Goal: Check status: Check status

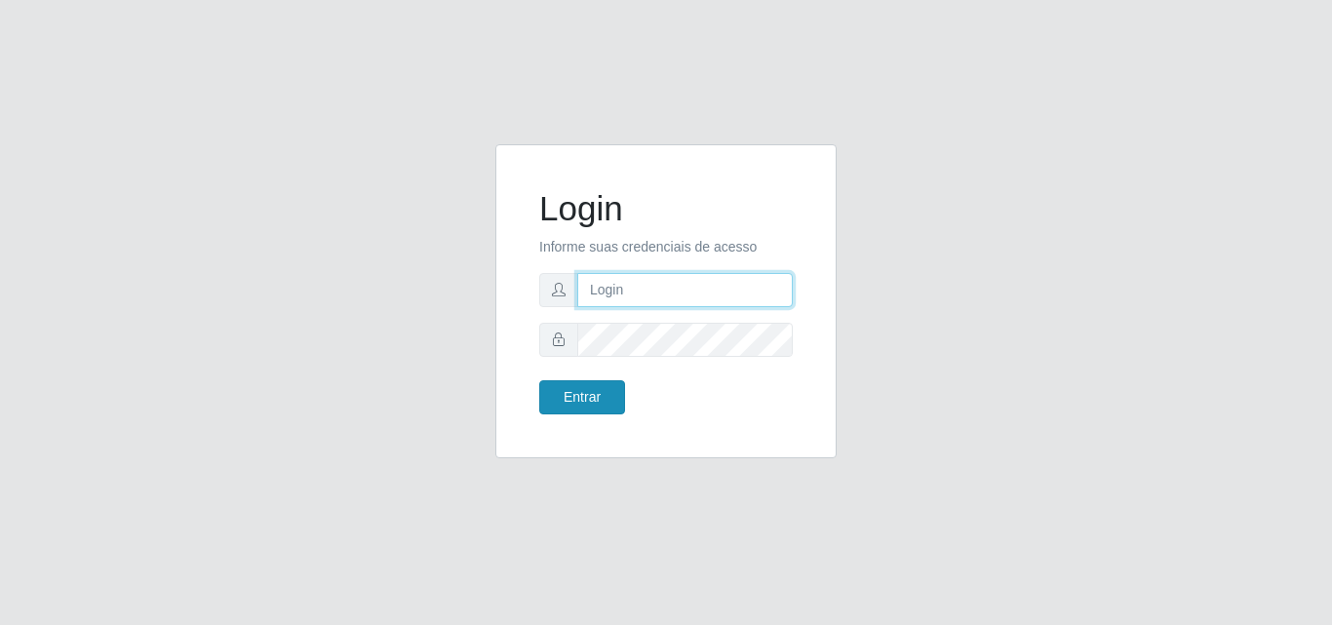
type input "[EMAIL_ADDRESS][DOMAIN_NAME]"
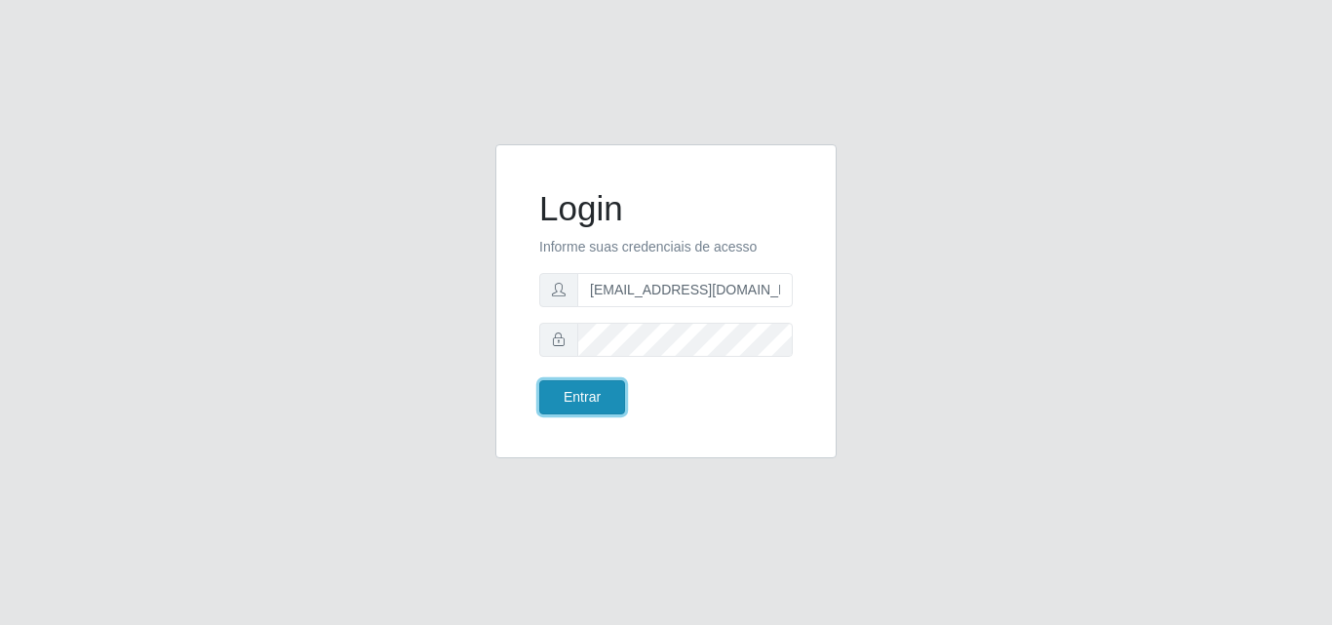
click at [571, 396] on button "Entrar" at bounding box center [582, 397] width 86 height 34
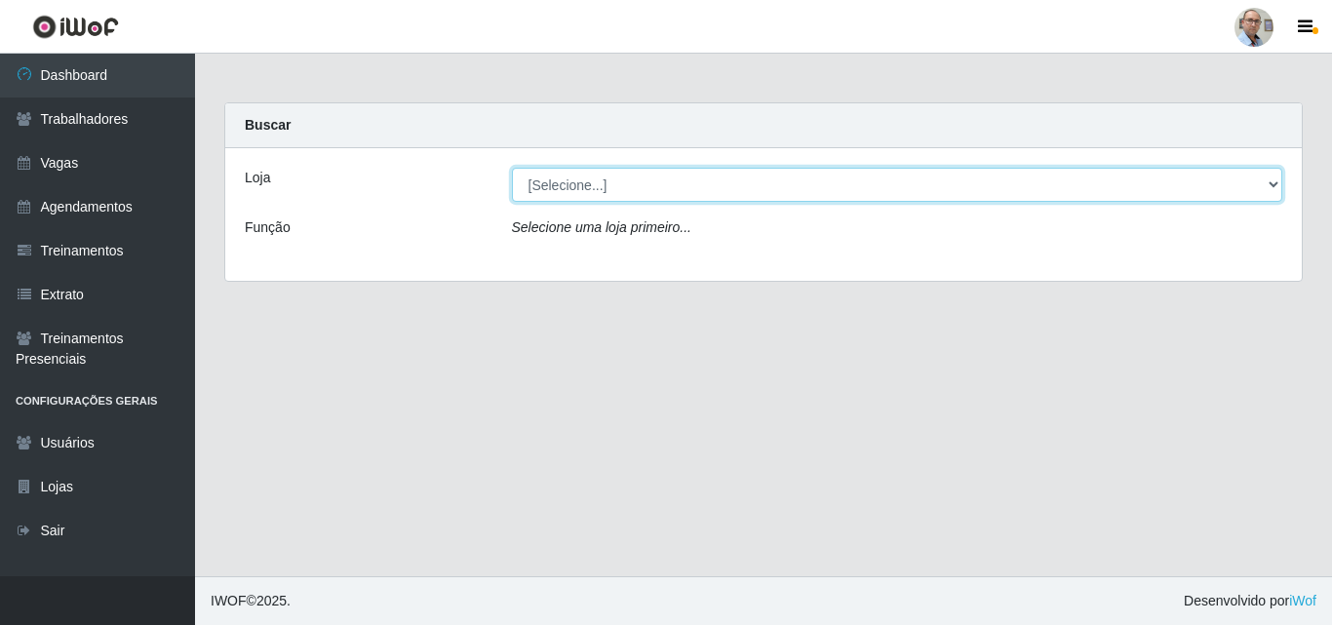
click at [1272, 176] on select "[Selecione...] Mar Vermelho - Loja 04" at bounding box center [897, 185] width 771 height 34
select select "251"
click at [512, 168] on select "[Selecione...] Mar Vermelho - Loja 04" at bounding box center [897, 185] width 771 height 34
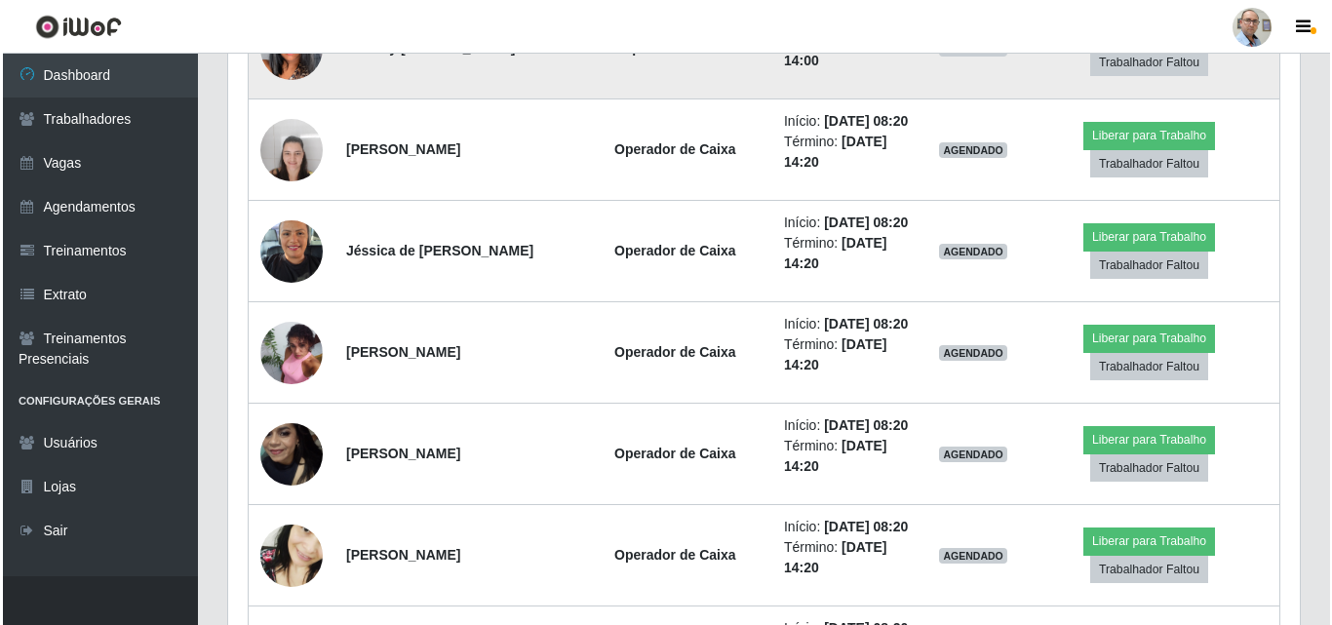
scroll to position [1365, 0]
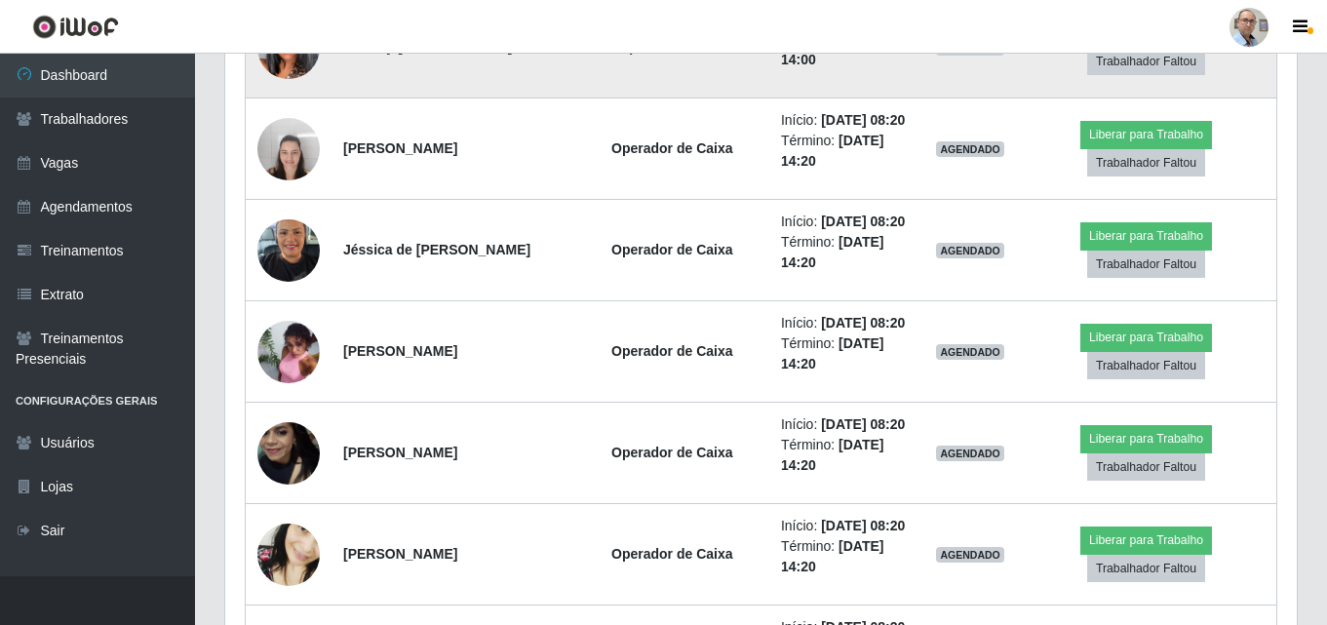
click at [290, 103] on img at bounding box center [288, 47] width 62 height 111
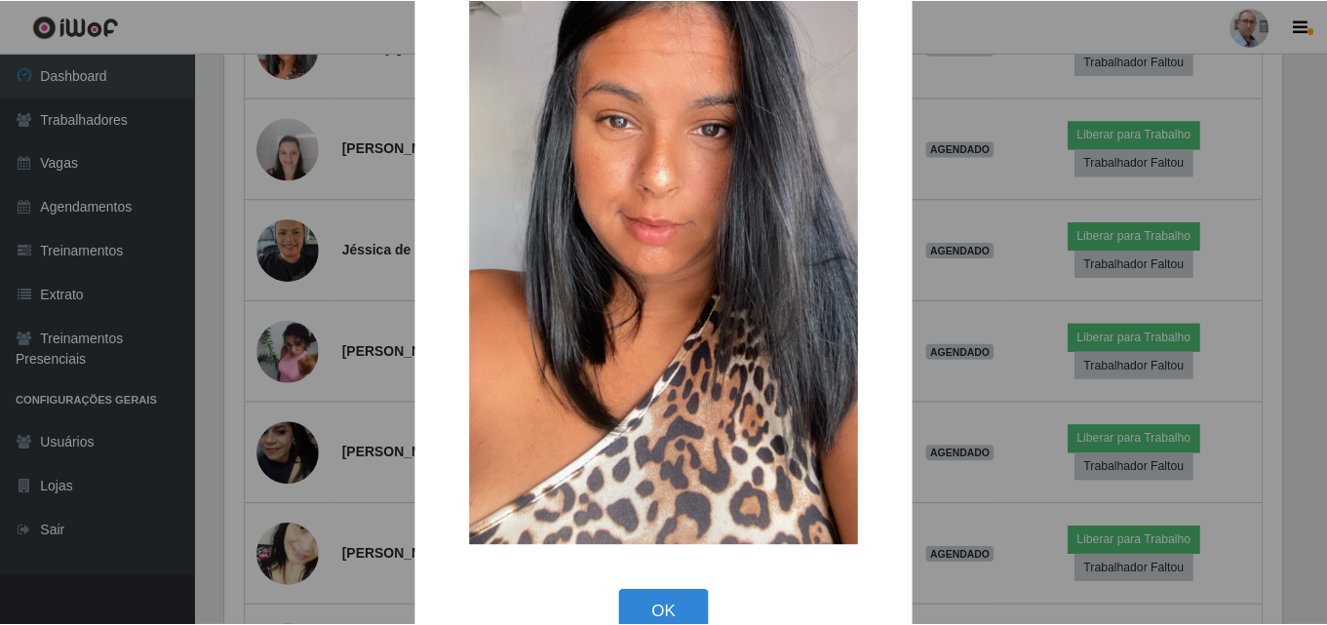
scroll to position [98, 0]
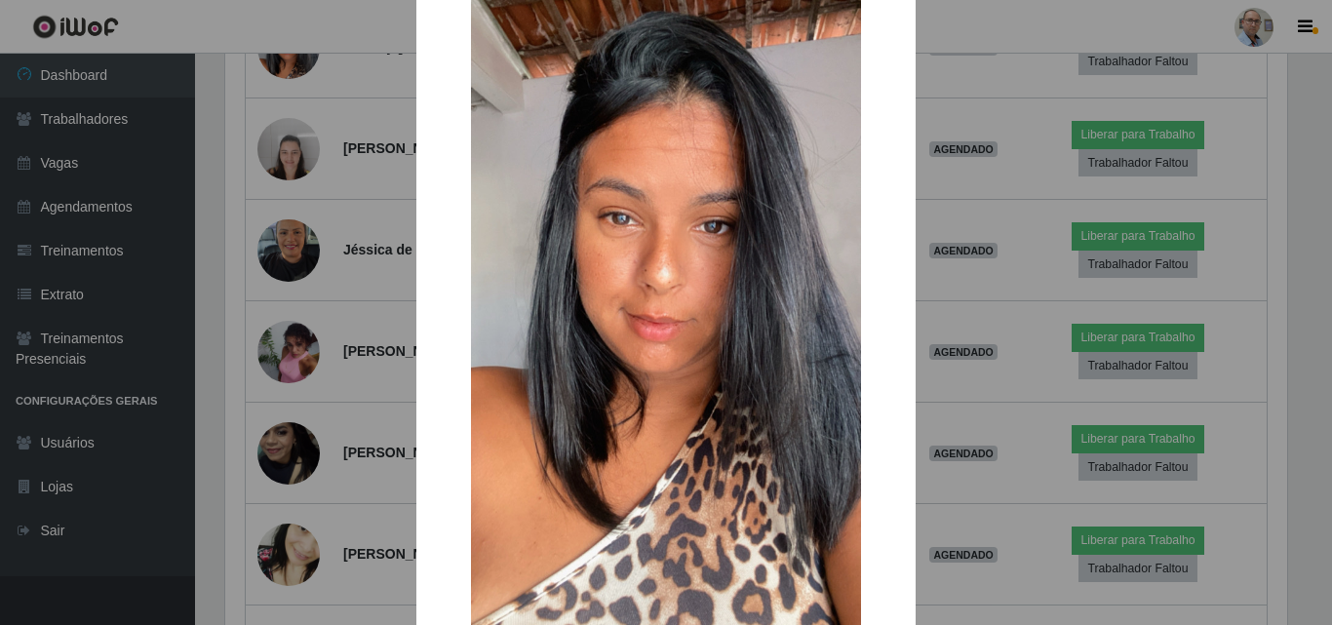
click at [285, 151] on div "× OK Cancel" at bounding box center [666, 312] width 1332 height 625
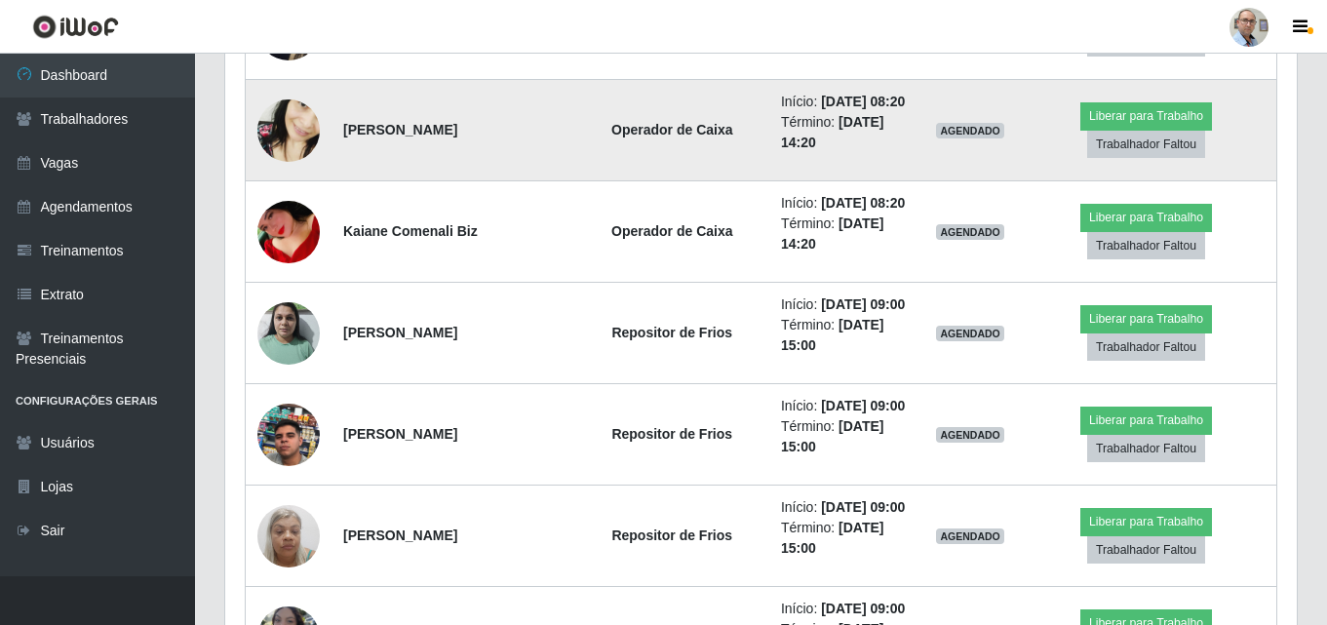
scroll to position [1755, 0]
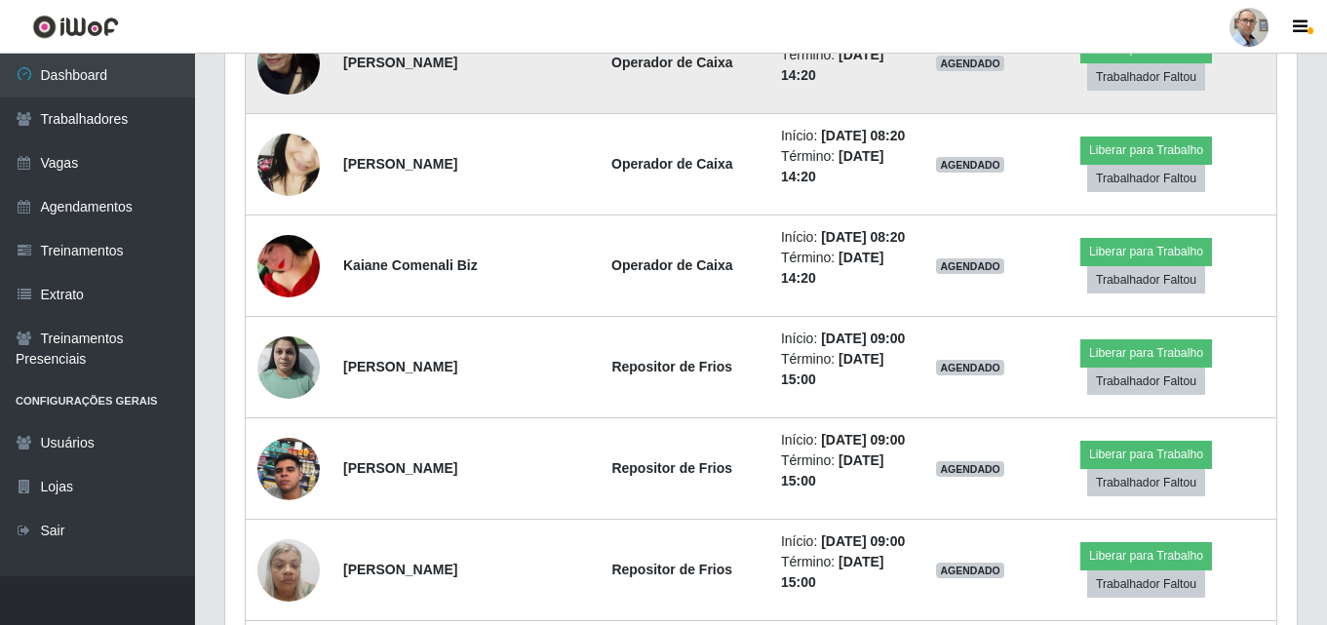
click at [293, 119] on img at bounding box center [288, 63] width 62 height 111
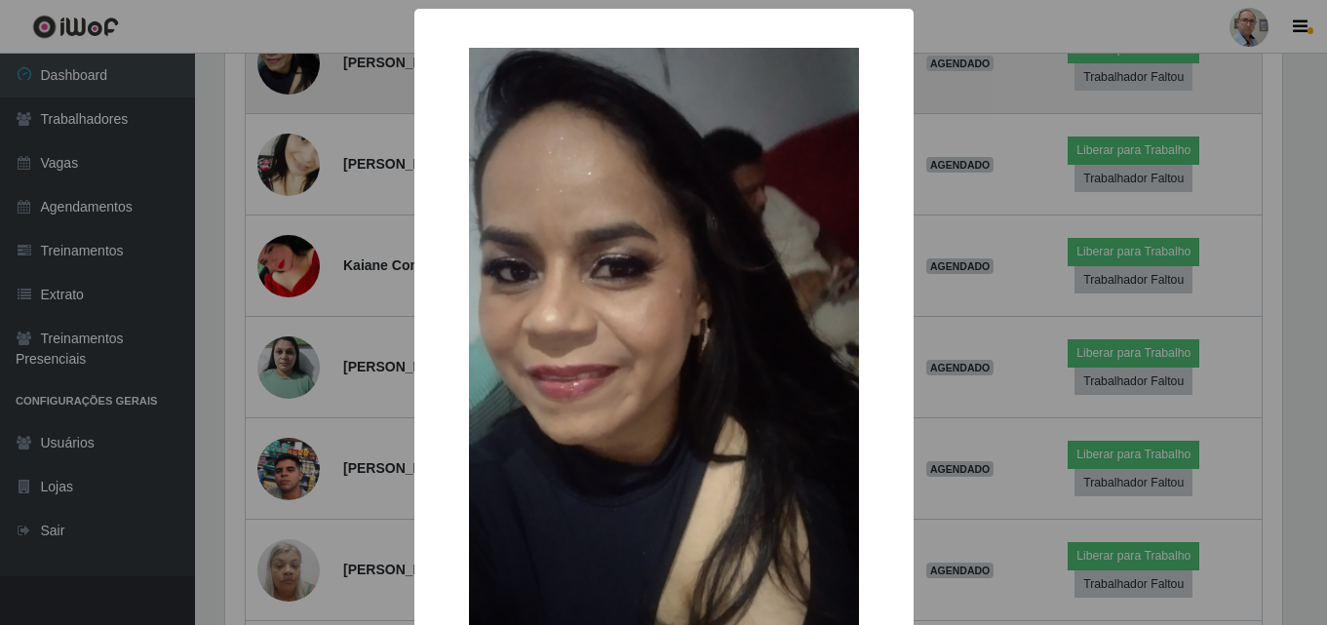
scroll to position [405, 1062]
click at [293, 255] on div "× OK Cancel" at bounding box center [666, 312] width 1332 height 625
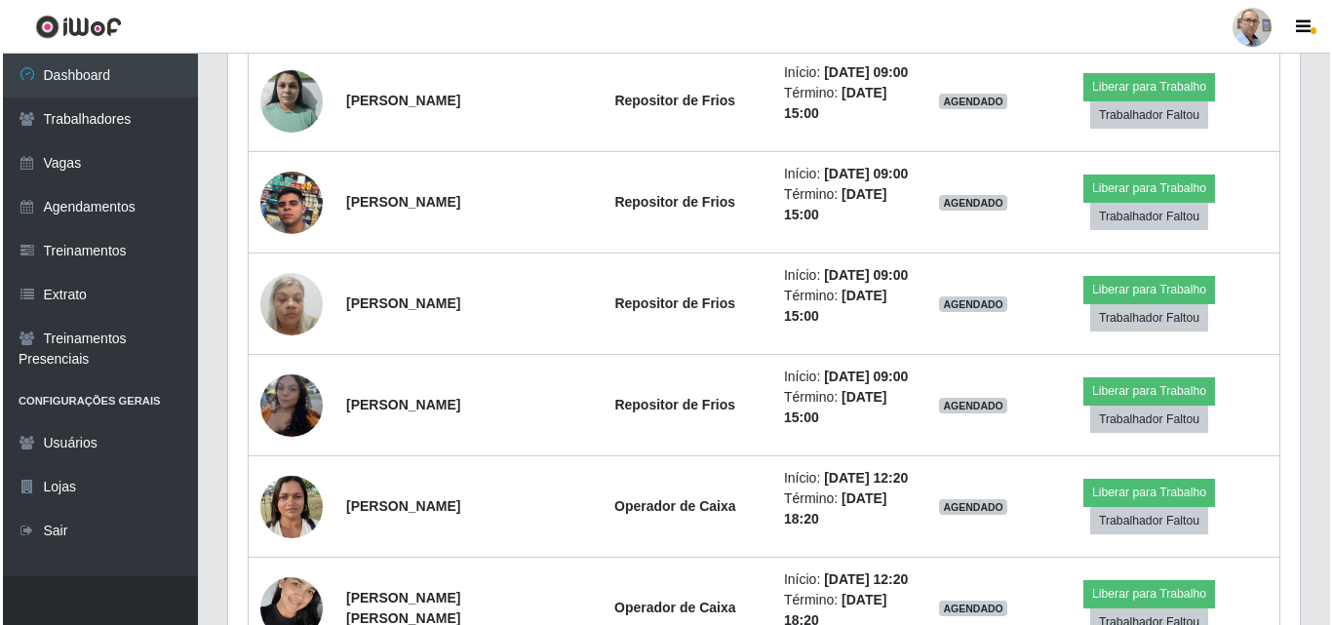
scroll to position [2146, 0]
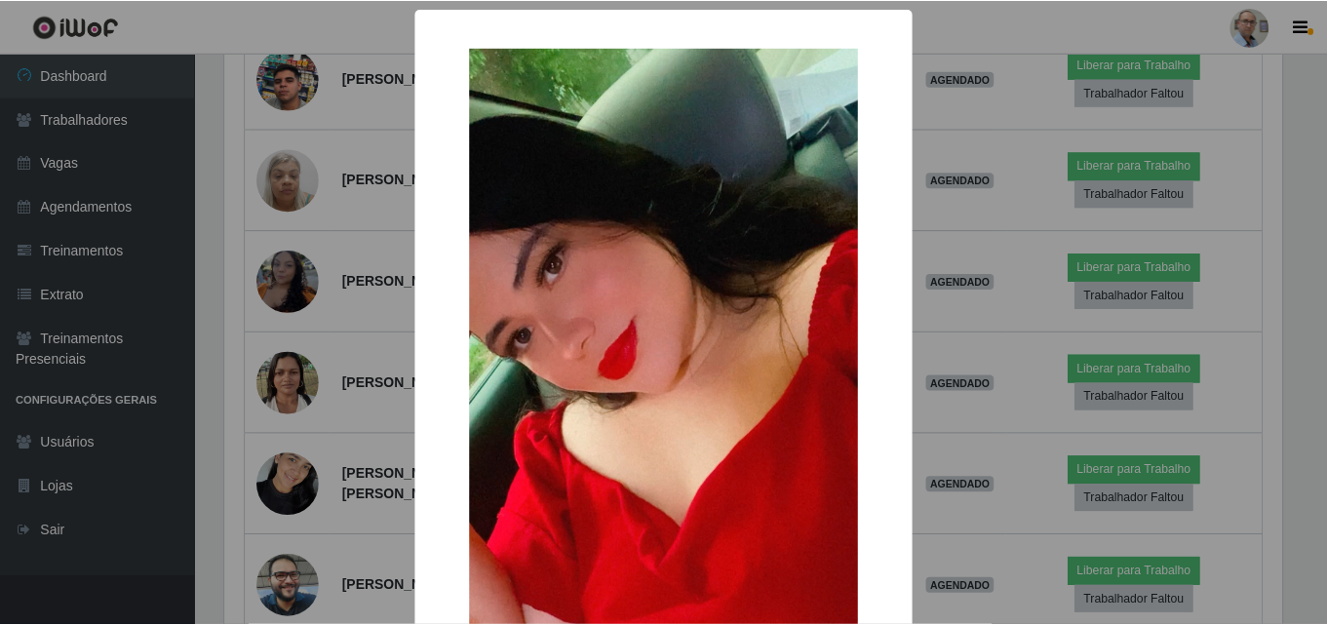
scroll to position [405, 1062]
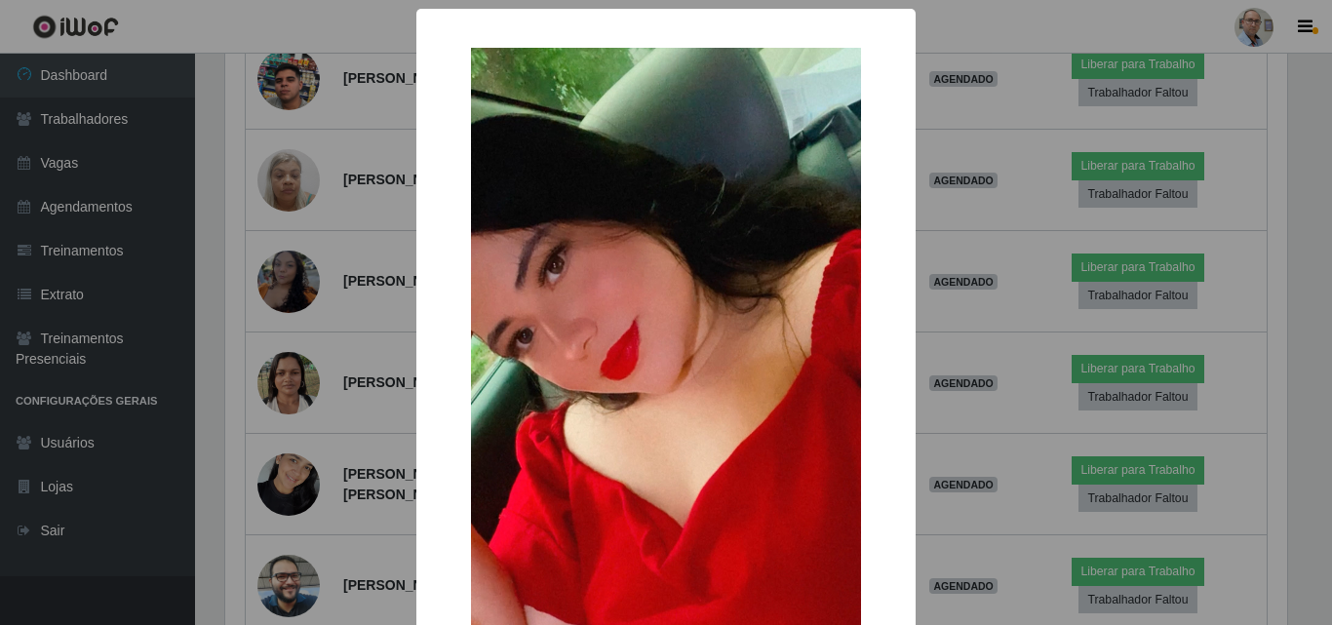
click at [283, 120] on div "× OK Cancel" at bounding box center [666, 312] width 1332 height 625
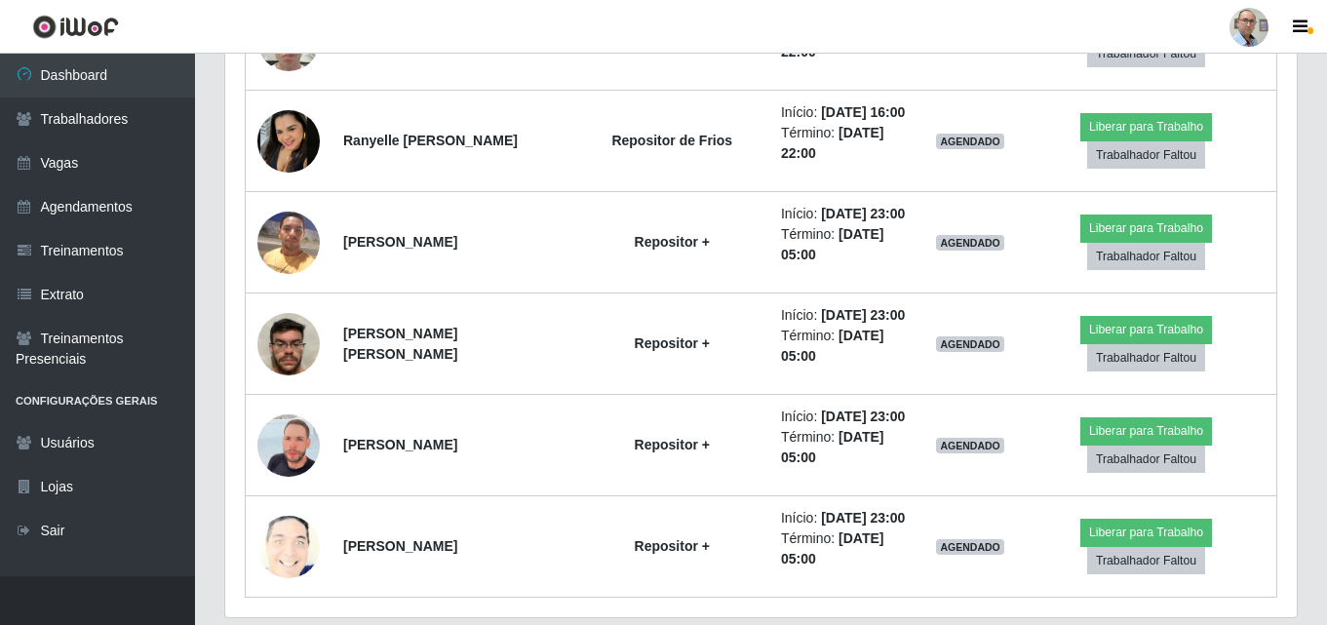
scroll to position [3316, 0]
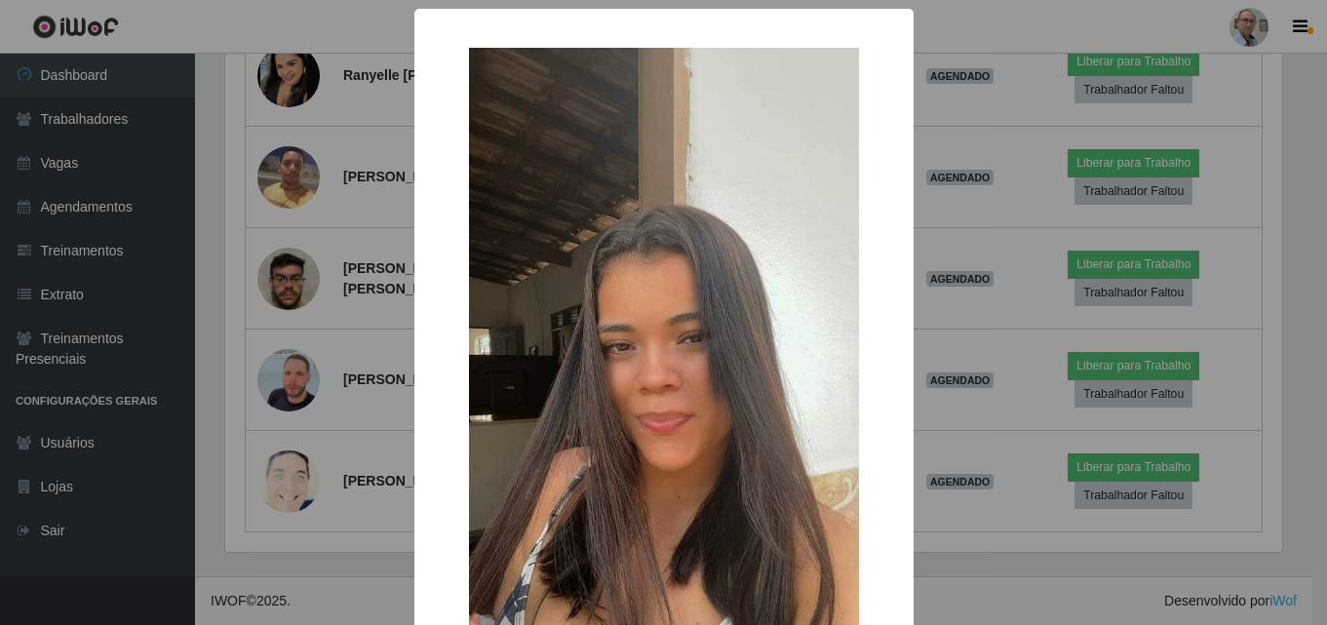
scroll to position [405, 1062]
click at [285, 170] on div "× OK Cancel" at bounding box center [666, 312] width 1332 height 625
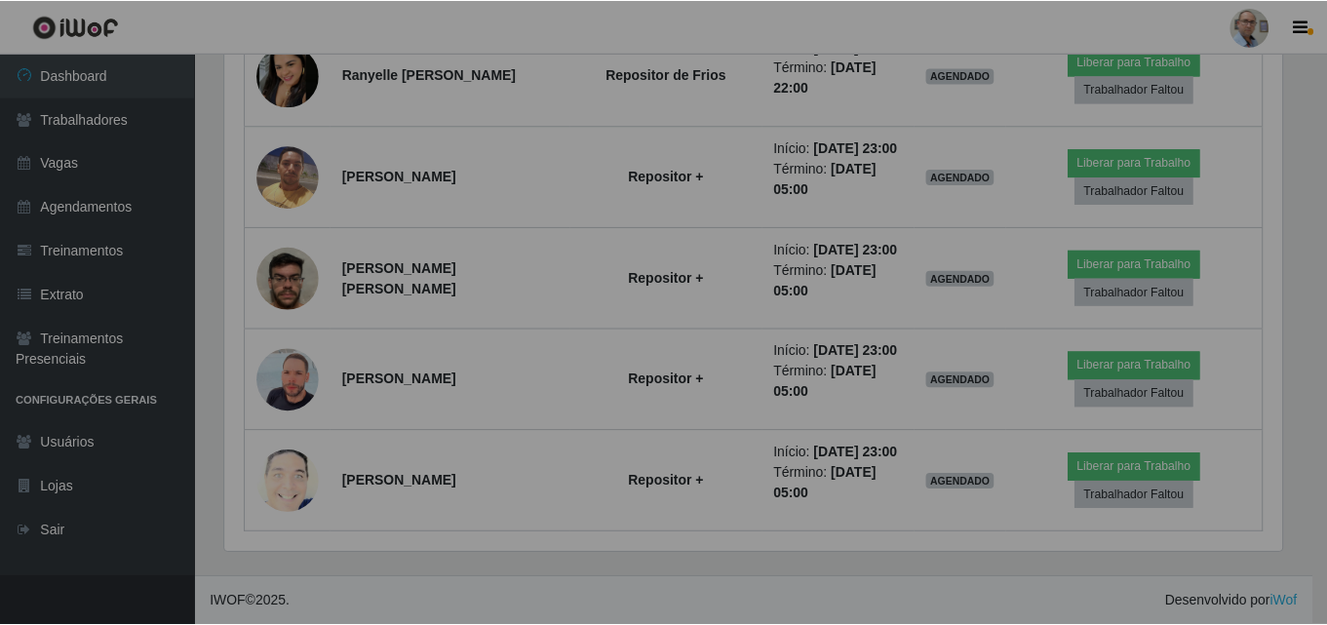
scroll to position [405, 1072]
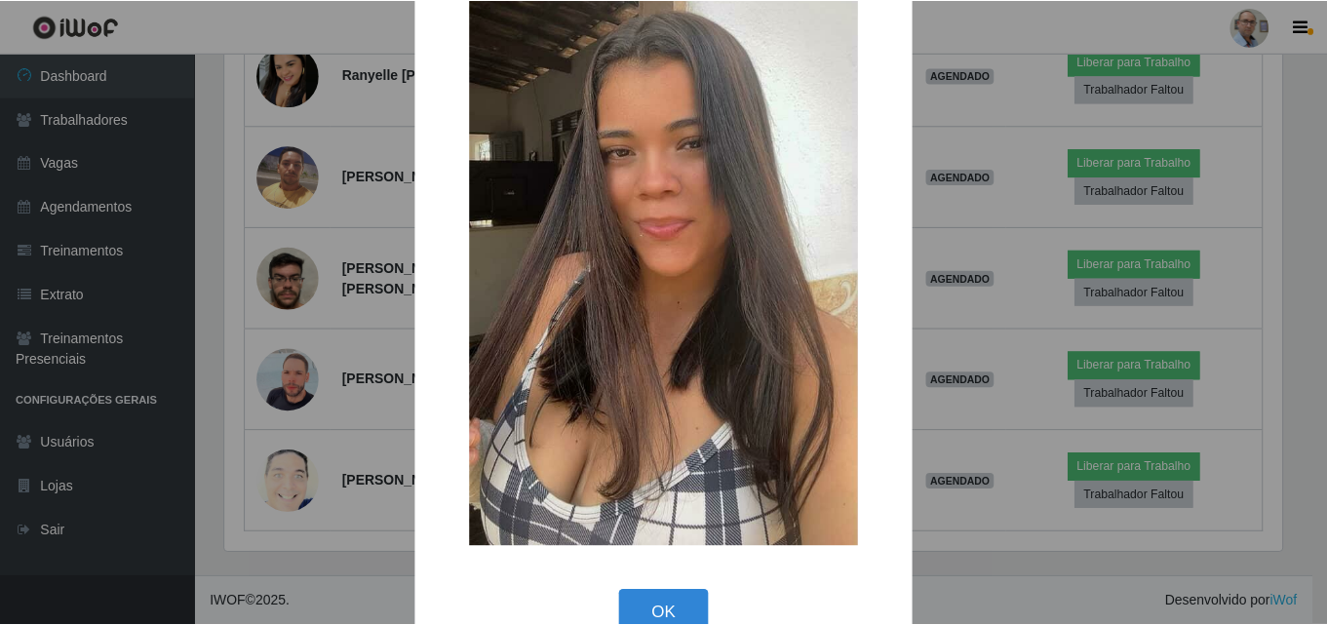
scroll to position [239, 0]
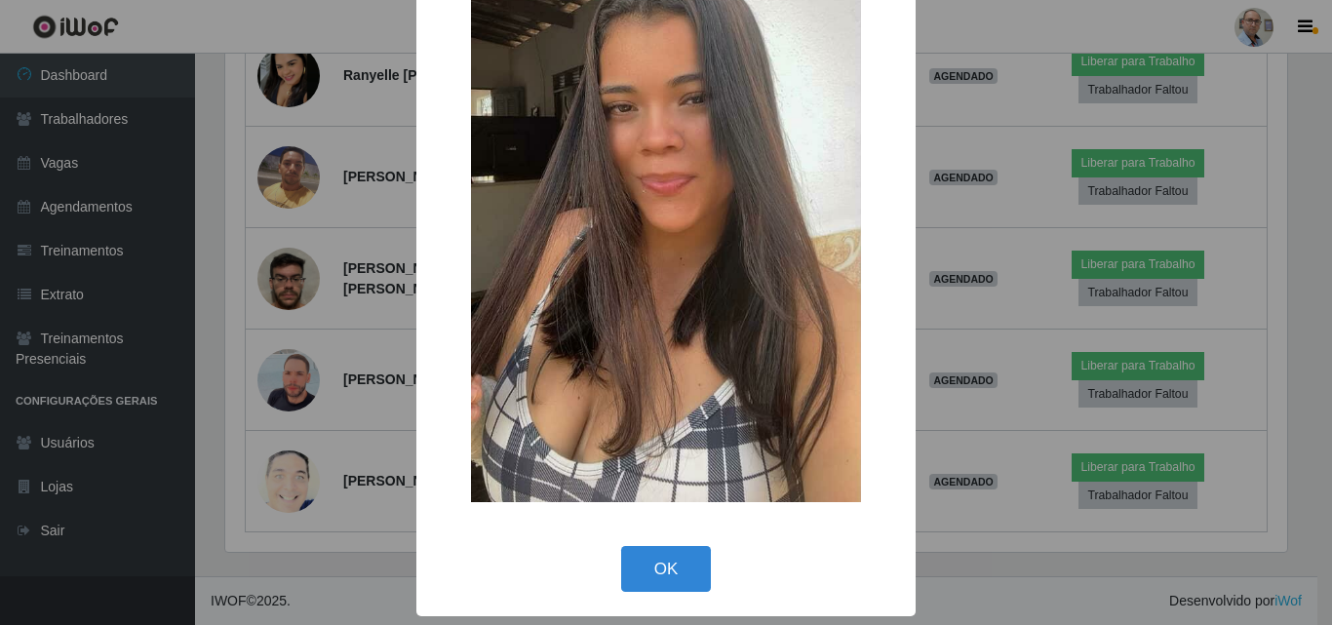
click at [310, 203] on div "× OK Cancel" at bounding box center [666, 312] width 1332 height 625
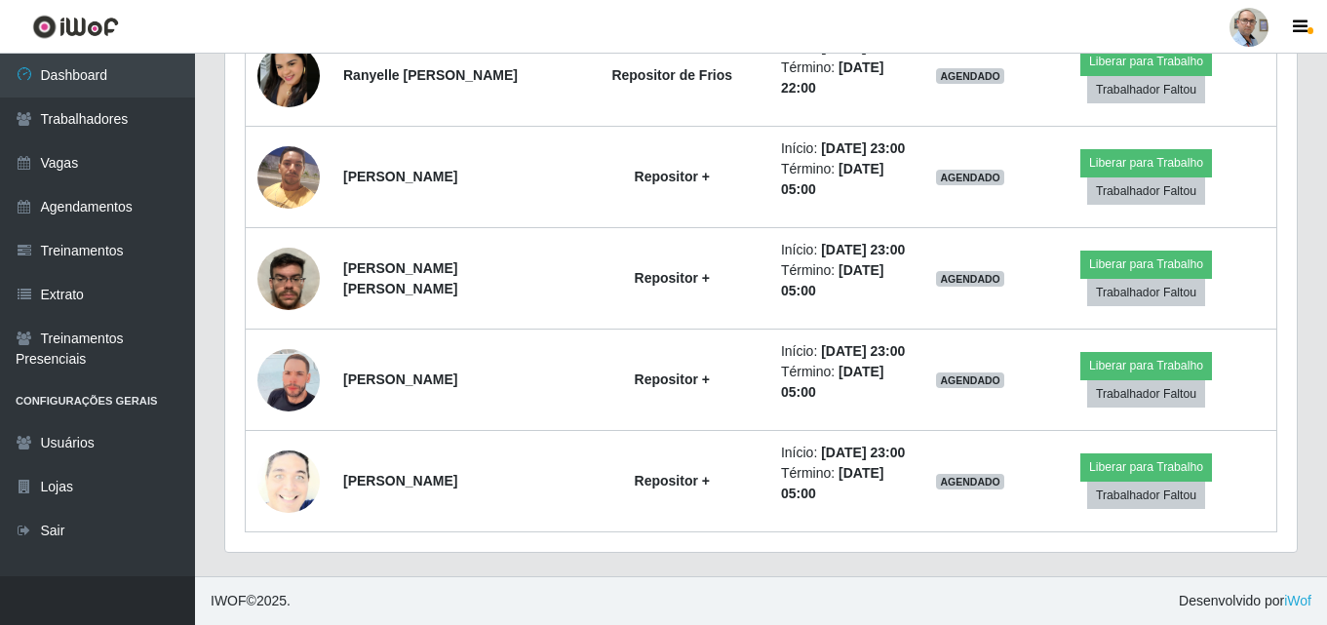
scroll to position [405, 1072]
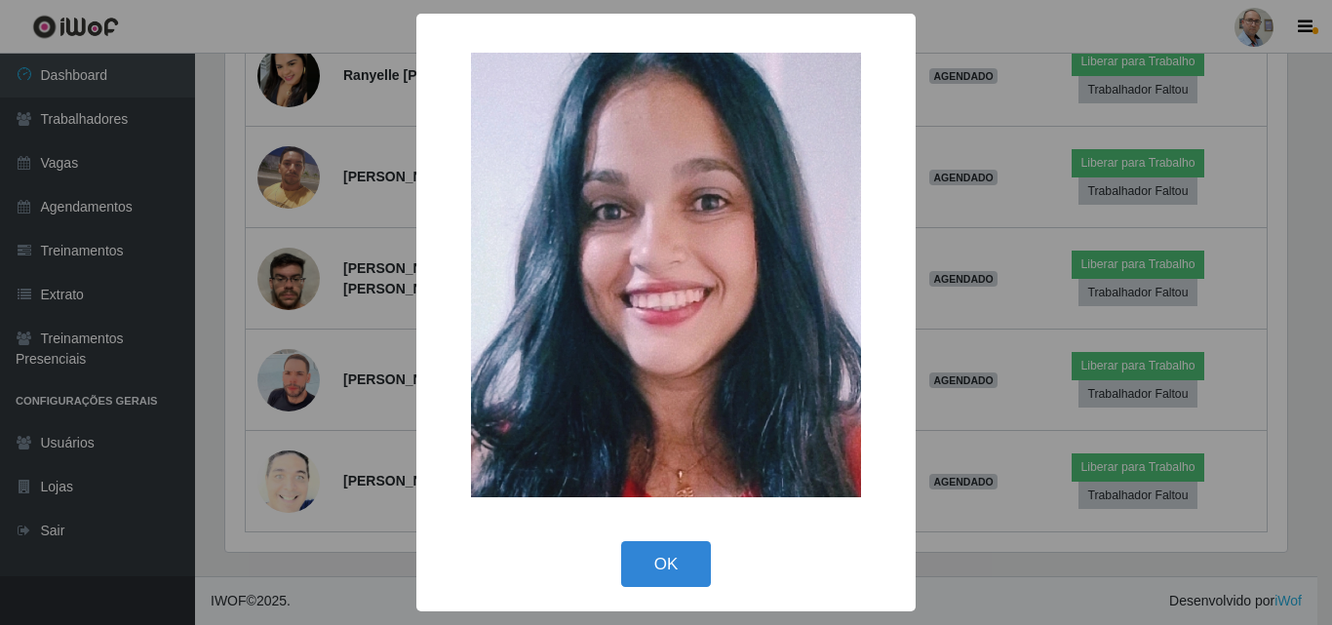
click at [280, 293] on div "× OK Cancel" at bounding box center [666, 312] width 1332 height 625
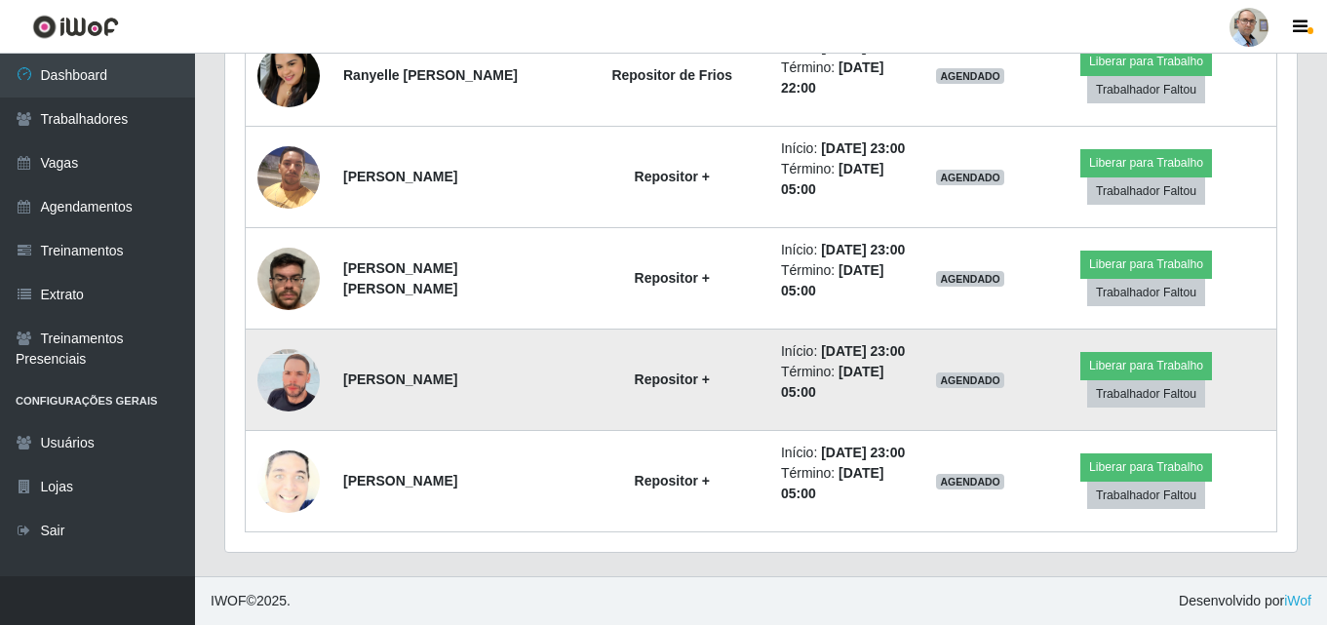
click at [291, 347] on img at bounding box center [288, 380] width 62 height 111
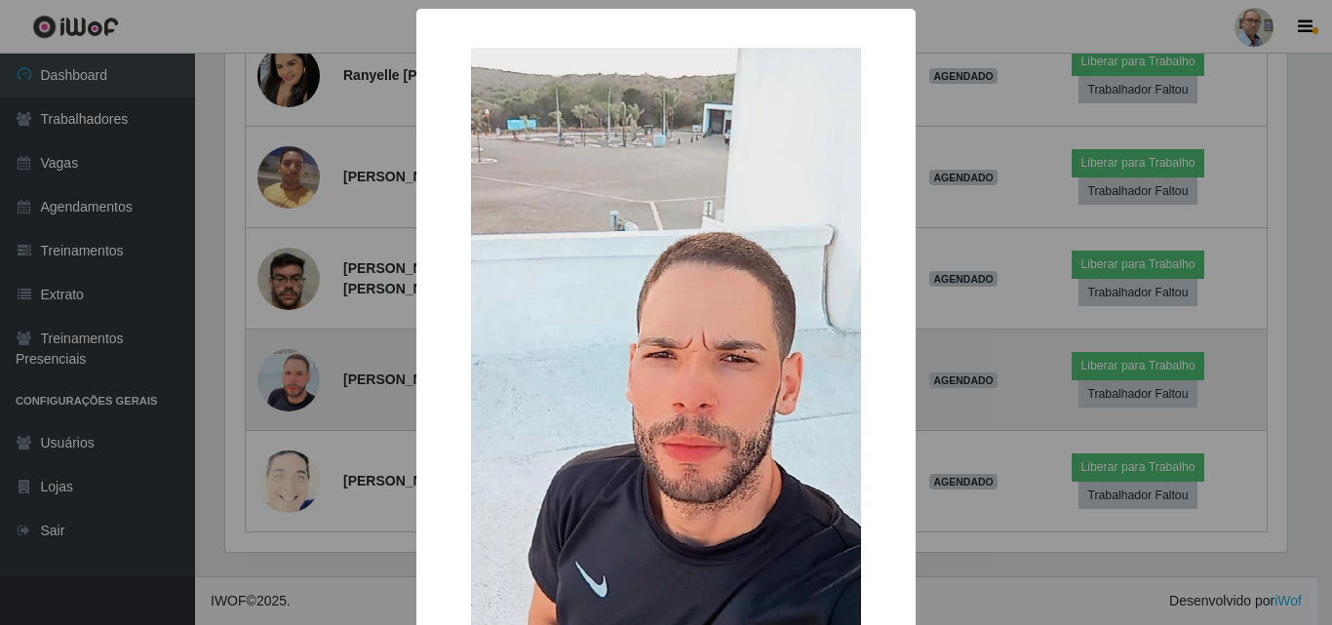
click at [291, 347] on div "× OK Cancel" at bounding box center [666, 312] width 1332 height 625
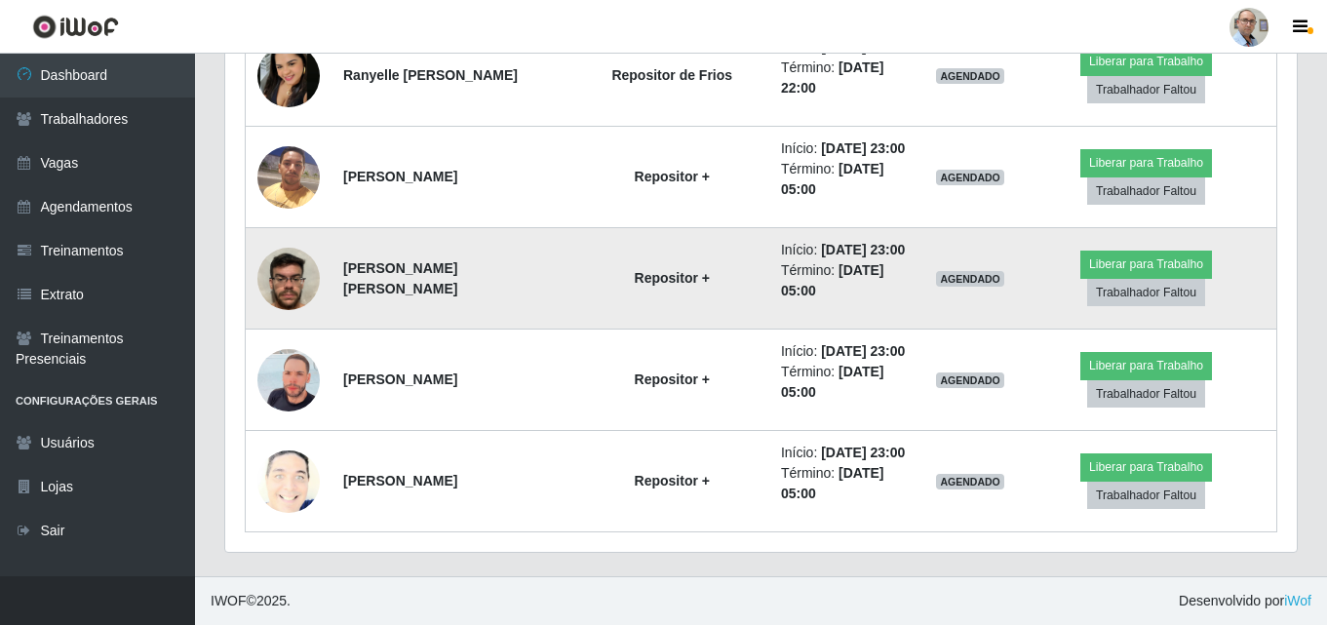
click at [284, 241] on img at bounding box center [288, 278] width 62 height 83
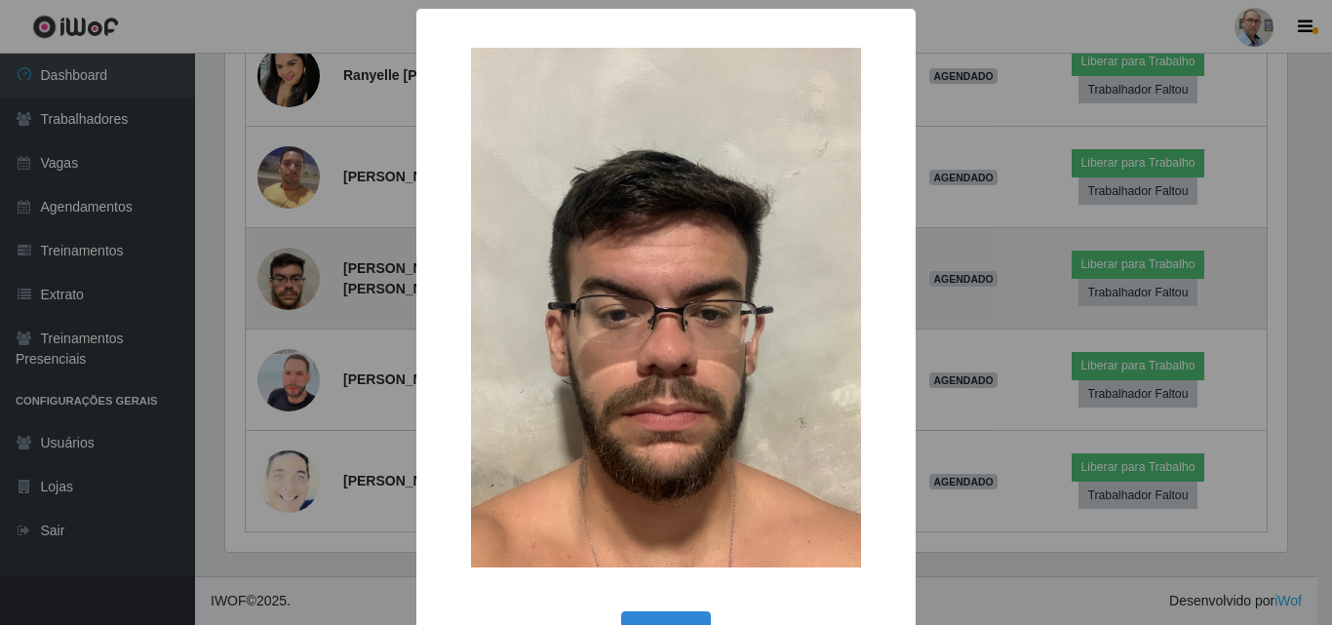
click at [284, 241] on div "× OK Cancel" at bounding box center [666, 312] width 1332 height 625
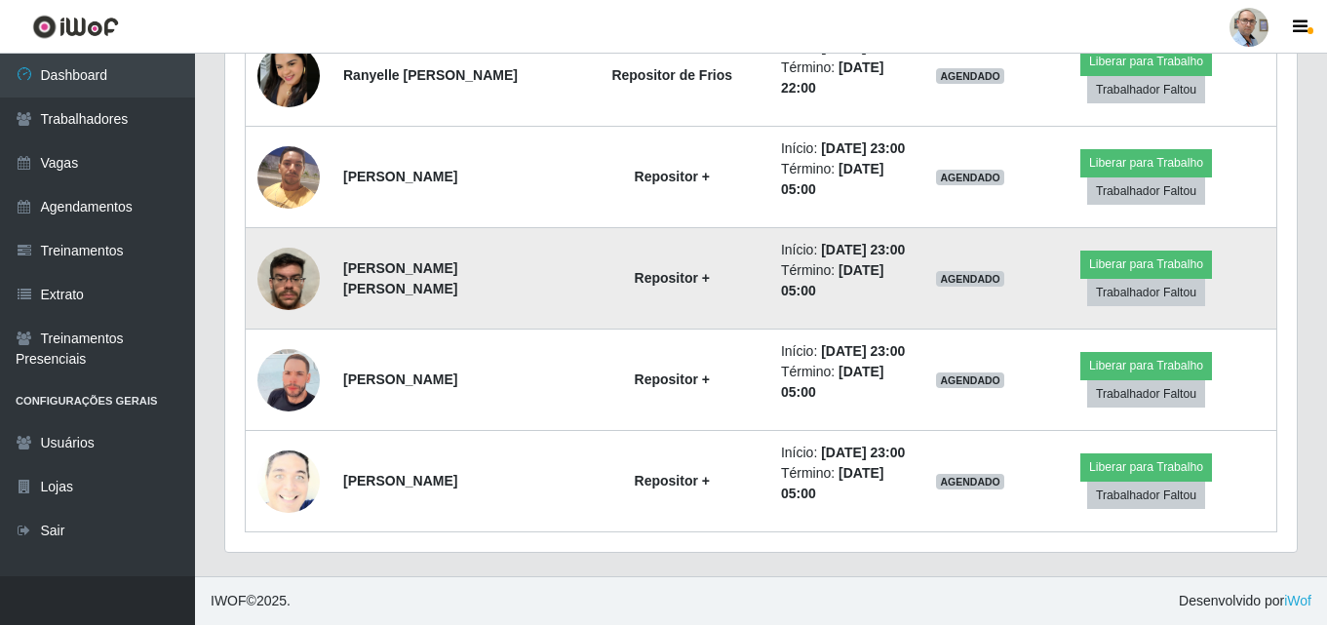
click at [284, 241] on img at bounding box center [288, 278] width 62 height 83
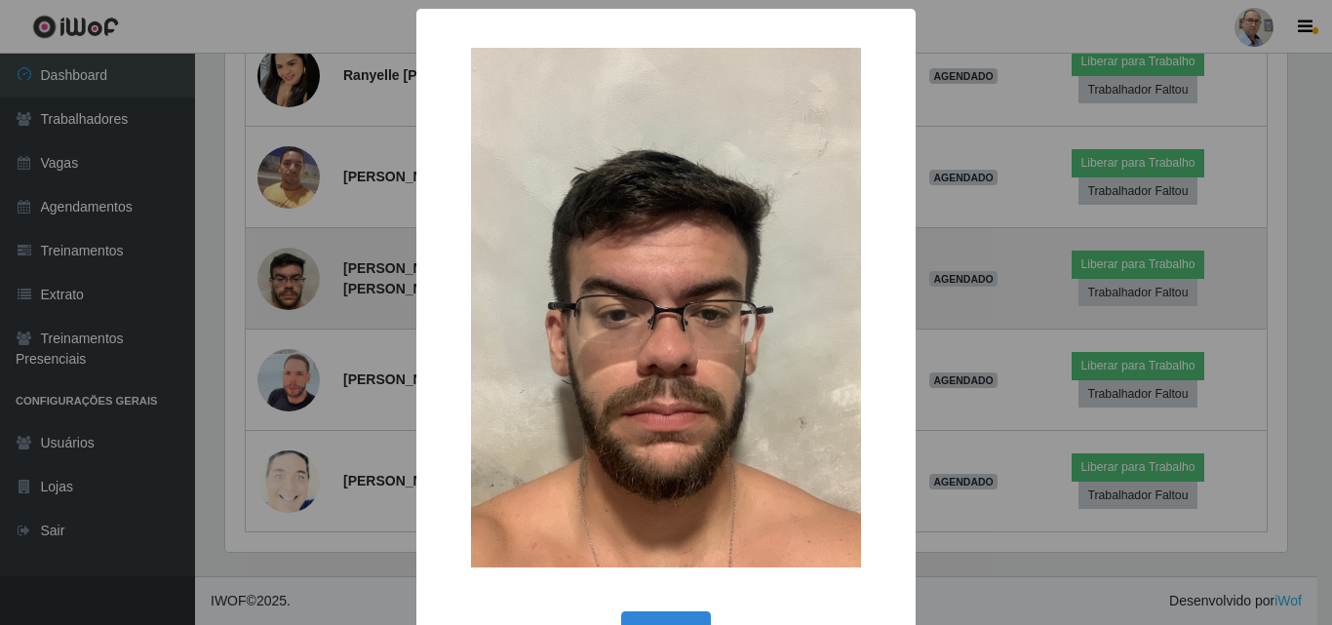
click at [284, 241] on div "× OK Cancel" at bounding box center [666, 312] width 1332 height 625
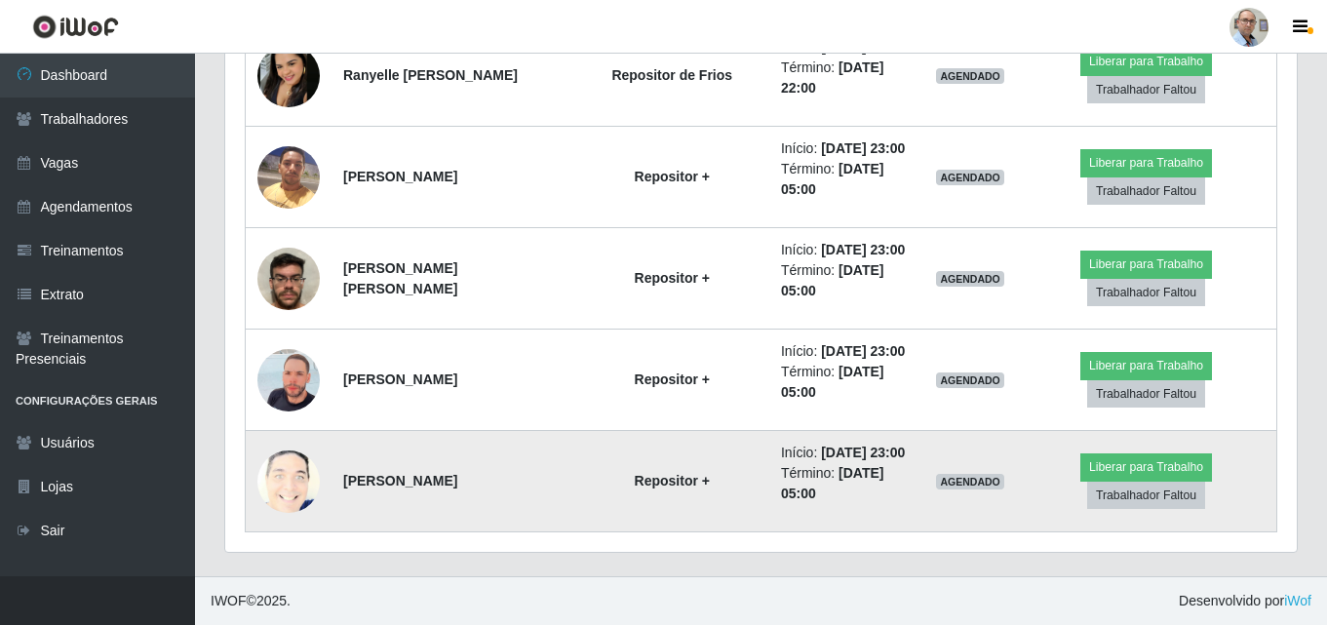
click at [299, 486] on img at bounding box center [288, 481] width 62 height 77
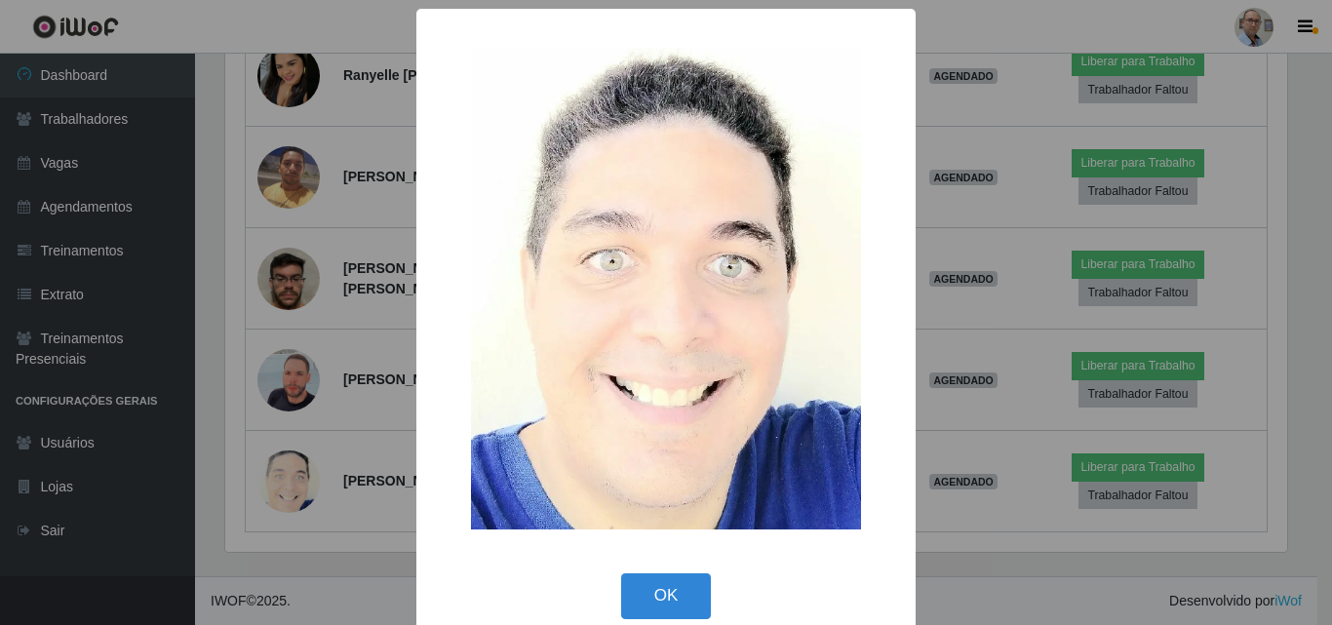
click at [286, 485] on div "× OK Cancel" at bounding box center [666, 312] width 1332 height 625
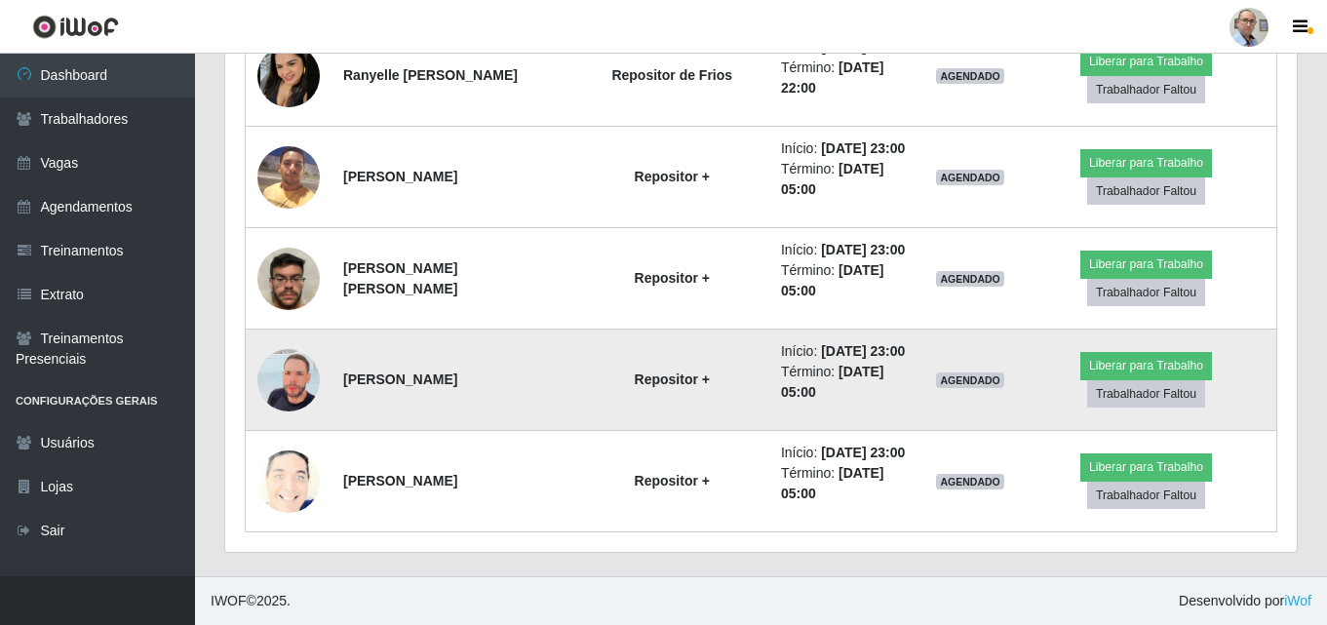
scroll to position [3760, 0]
